Goal: Task Accomplishment & Management: Manage account settings

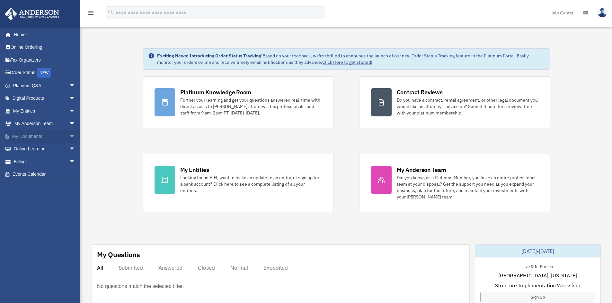
click at [43, 135] on link "My Documents arrow_drop_down" at bounding box center [44, 136] width 81 height 13
click at [69, 135] on span "arrow_drop_down" at bounding box center [75, 136] width 13 height 13
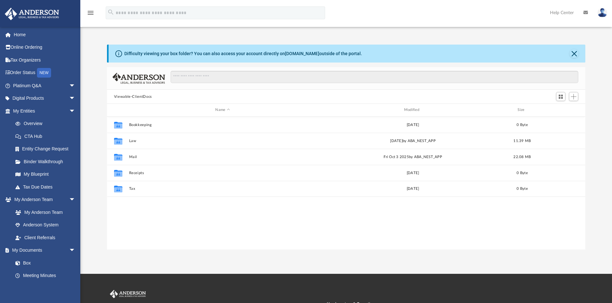
scroll to position [141, 473]
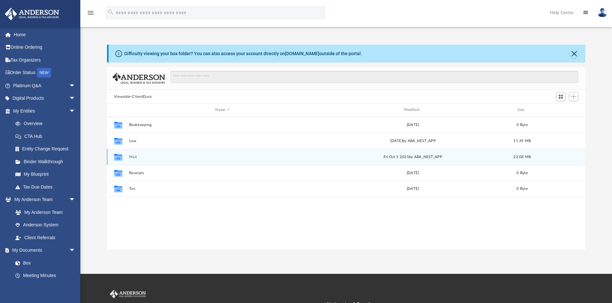
click at [136, 159] on button "Mail" at bounding box center [222, 157] width 187 height 4
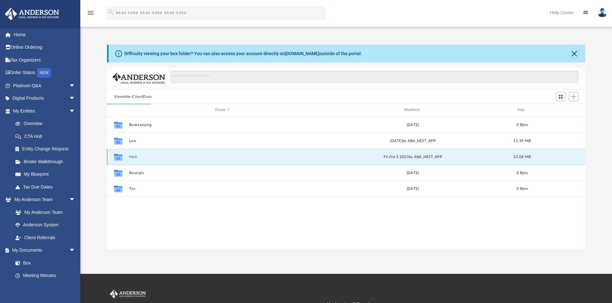
click at [156, 159] on button "Mail" at bounding box center [222, 157] width 187 height 4
click at [120, 156] on icon "grid" at bounding box center [118, 157] width 8 height 5
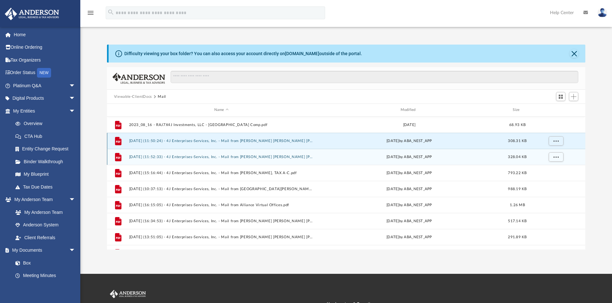
click at [230, 141] on button "[DATE] (11:50:24) - 4J Enterprises-Services, Inc. - Mail from [PERSON_NAME] [PE…" at bounding box center [221, 141] width 185 height 4
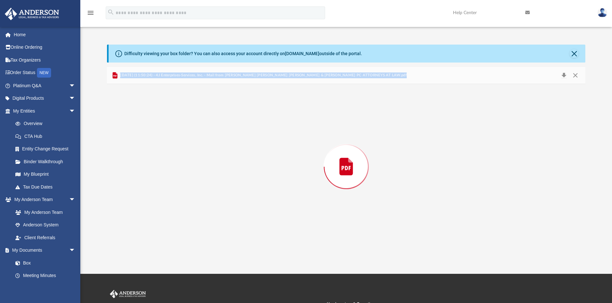
click at [230, 141] on div "Preview" at bounding box center [346, 167] width 478 height 166
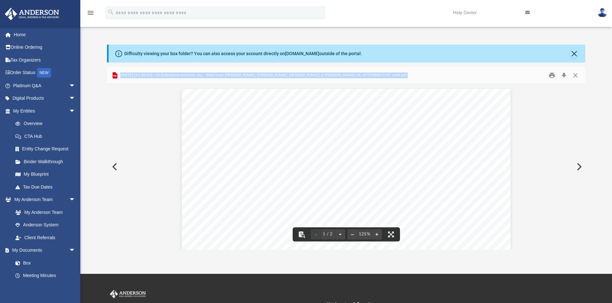
click at [115, 168] on button "Preview" at bounding box center [114, 167] width 14 height 18
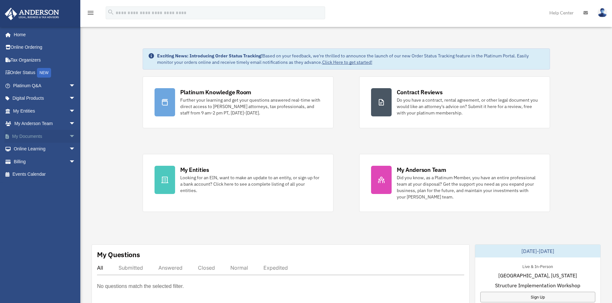
click at [69, 135] on span "arrow_drop_down" at bounding box center [75, 136] width 13 height 13
click at [30, 148] on link "Box" at bounding box center [47, 149] width 76 height 13
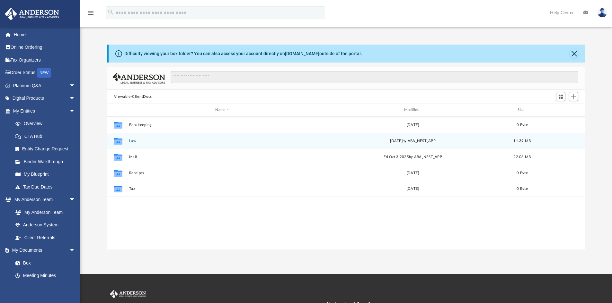
scroll to position [141, 473]
click at [129, 140] on button "Law" at bounding box center [222, 141] width 187 height 4
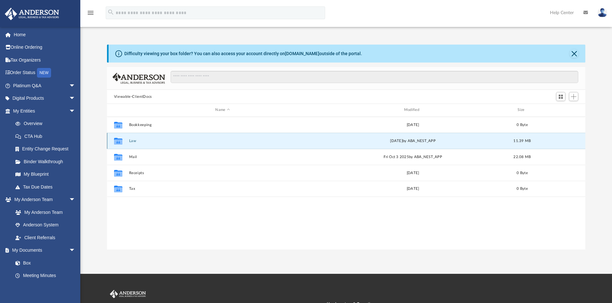
click at [129, 140] on button "Law" at bounding box center [222, 141] width 187 height 4
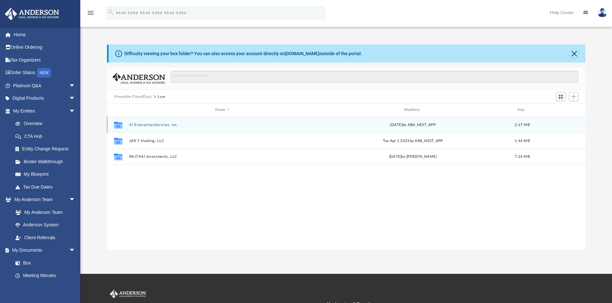
click at [157, 125] on button "4J EnterprisesServices, Inc." at bounding box center [222, 125] width 187 height 4
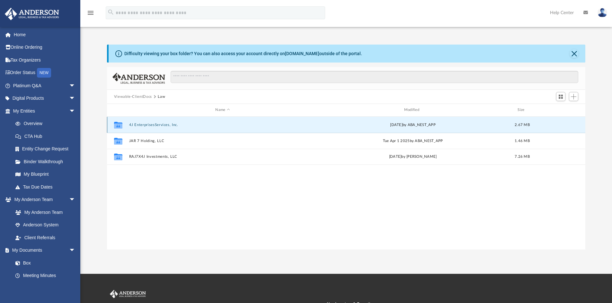
click at [157, 125] on button "4J EnterprisesServices, Inc." at bounding box center [222, 125] width 187 height 4
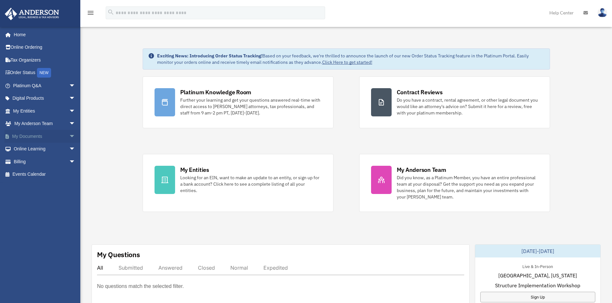
click at [69, 137] on span "arrow_drop_down" at bounding box center [75, 136] width 13 height 13
click at [33, 149] on link "Box" at bounding box center [47, 149] width 76 height 13
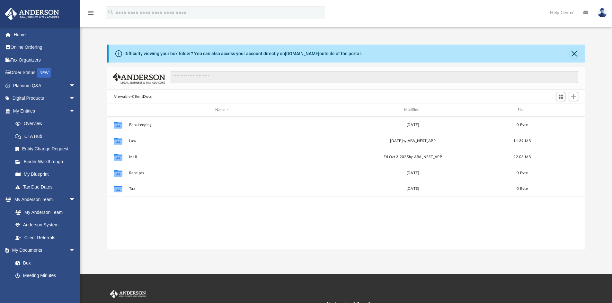
scroll to position [141, 473]
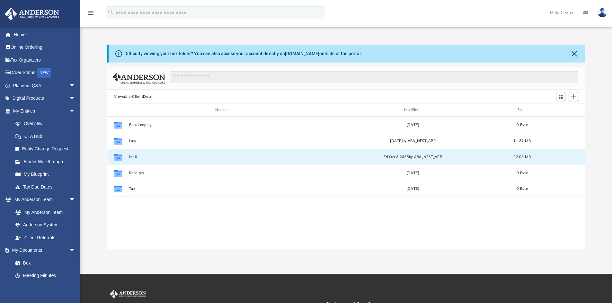
click at [132, 156] on button "Mail" at bounding box center [222, 157] width 187 height 4
click at [118, 158] on icon "grid" at bounding box center [118, 157] width 8 height 5
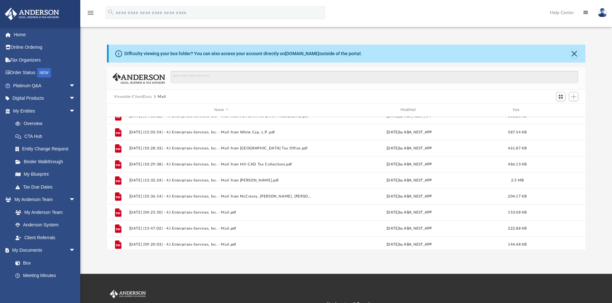
scroll to position [461, 0]
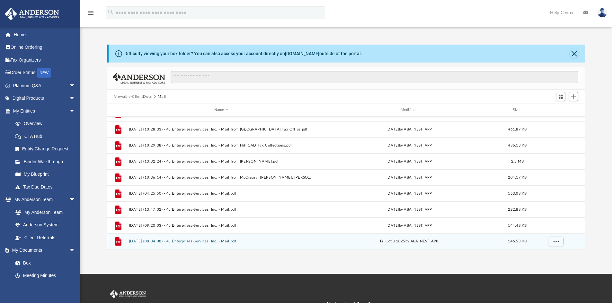
click at [136, 240] on button "[DATE] (08:34:08) - 4J Enterprises-Services, Inc. - Mail.pdf" at bounding box center [221, 241] width 185 height 4
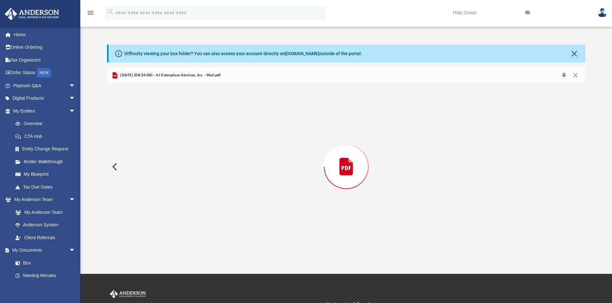
click at [136, 240] on div "Preview" at bounding box center [346, 167] width 478 height 166
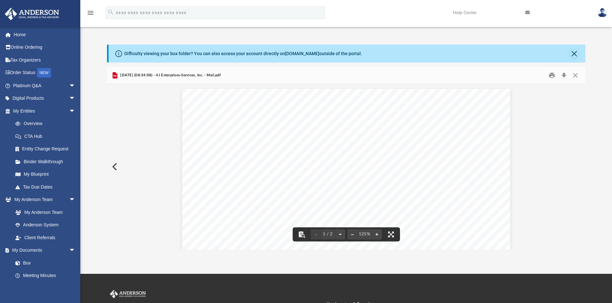
click at [115, 165] on button "Preview" at bounding box center [114, 167] width 14 height 18
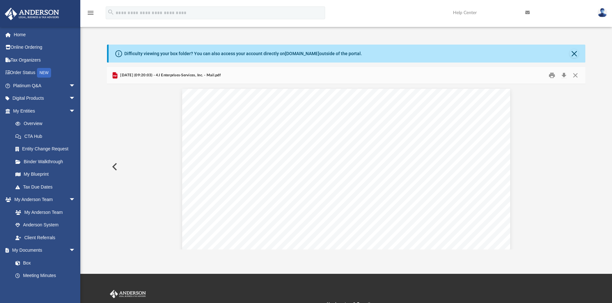
click at [115, 165] on button "Preview" at bounding box center [114, 167] width 14 height 18
